Goal: Navigation & Orientation: Find specific page/section

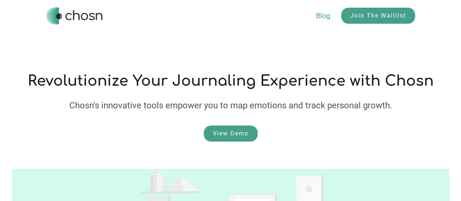
click at [326, 19] on link "Blog" at bounding box center [328, 15] width 25 height 9
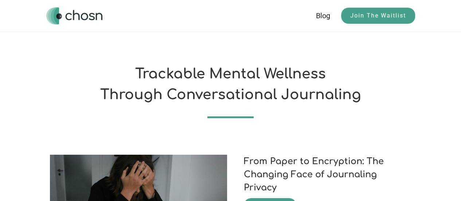
click at [90, 13] on img "home" at bounding box center [74, 15] width 56 height 17
